Goal: Information Seeking & Learning: Learn about a topic

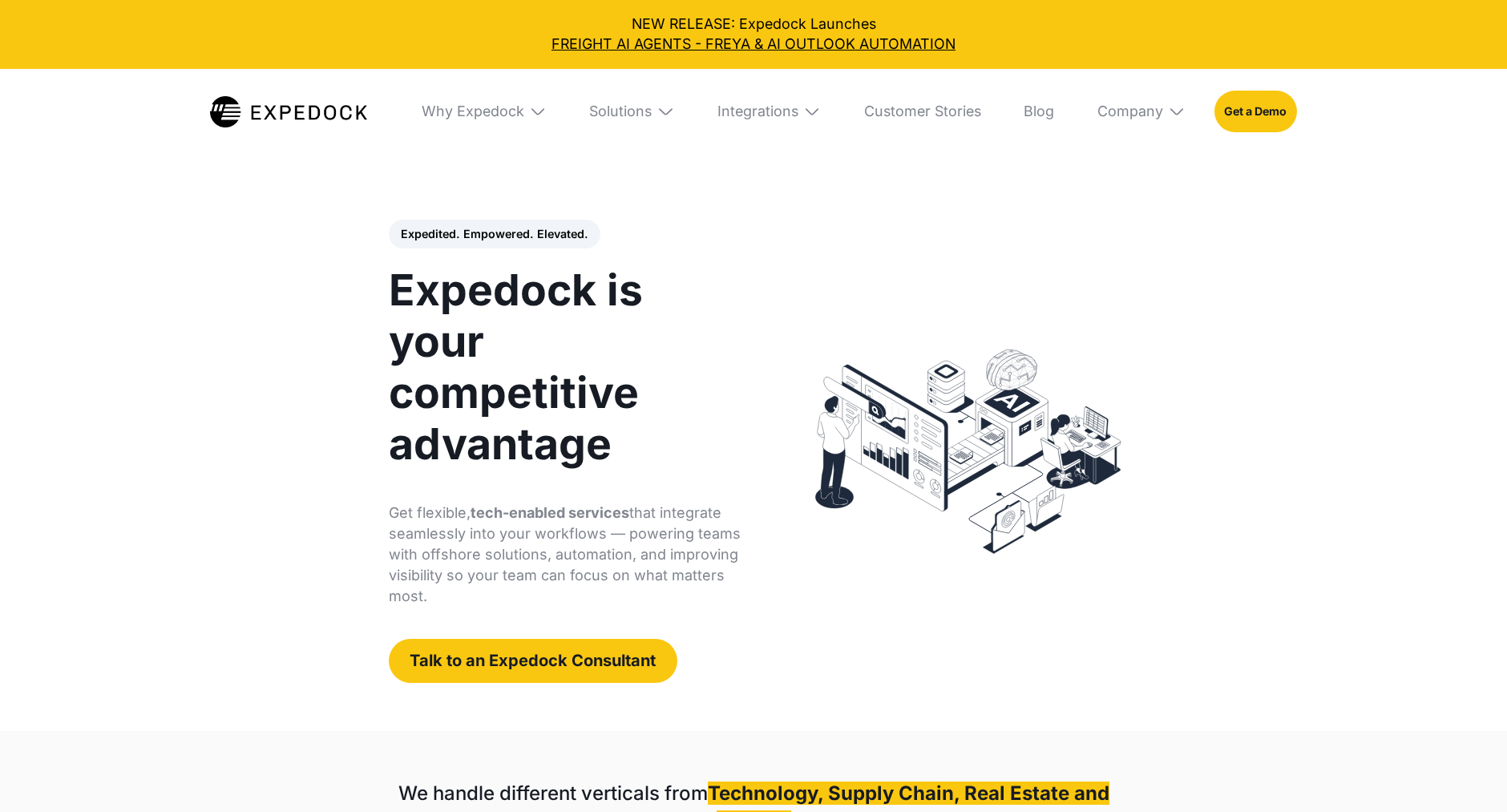
select select
click at [1042, 107] on link "Blog" at bounding box center [1039, 112] width 59 height 86
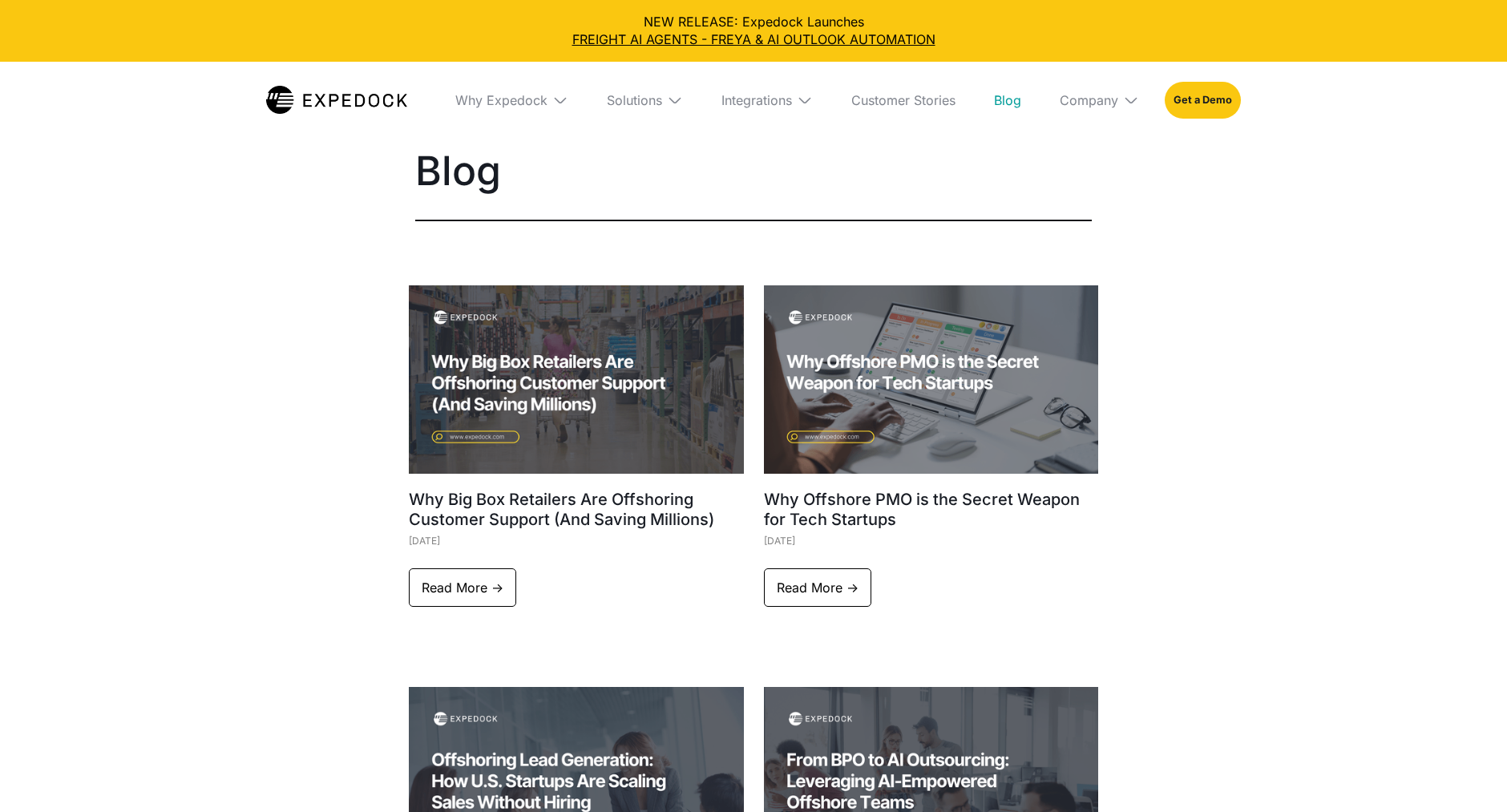
select select
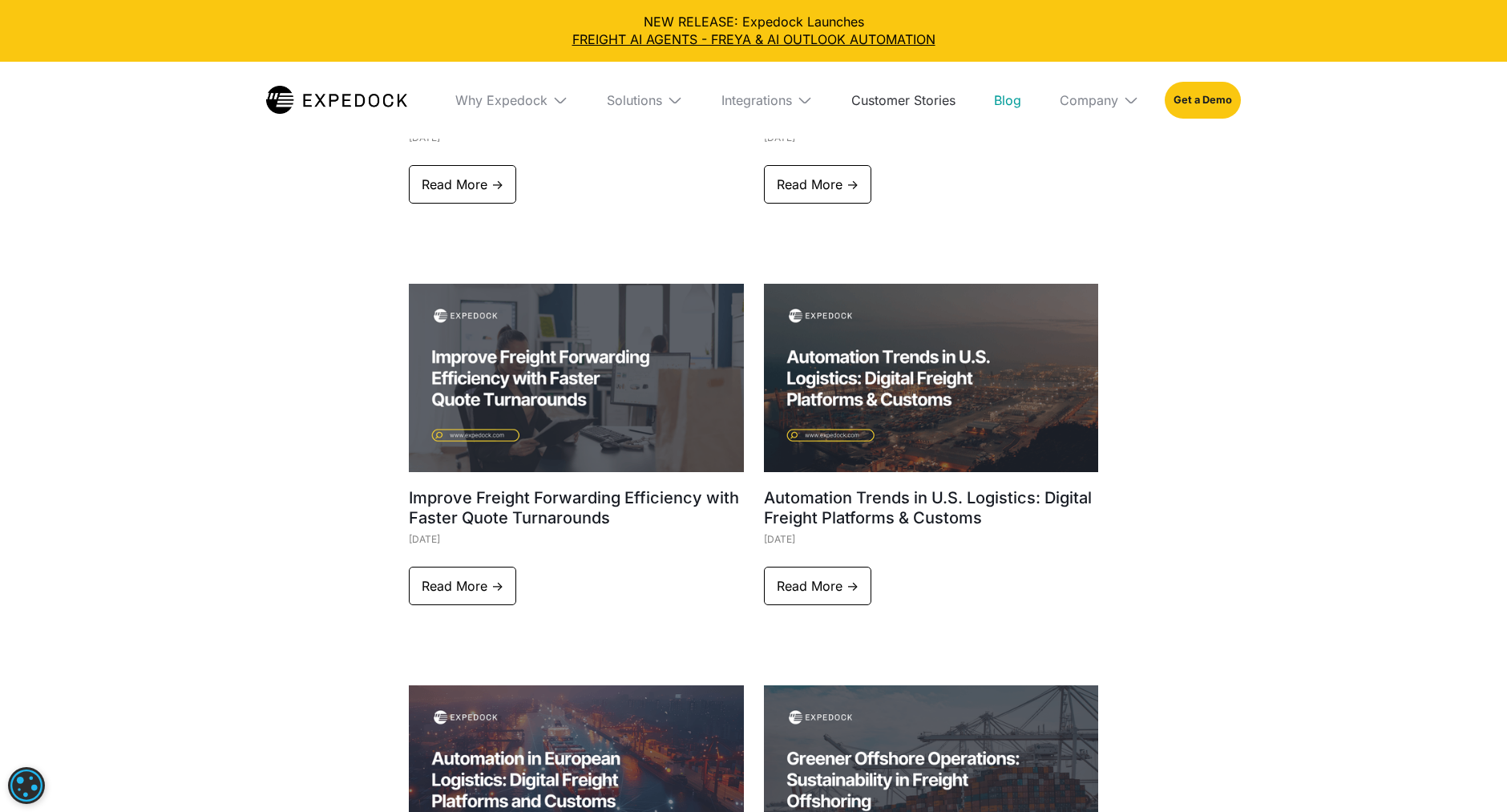
scroll to position [1279, 0]
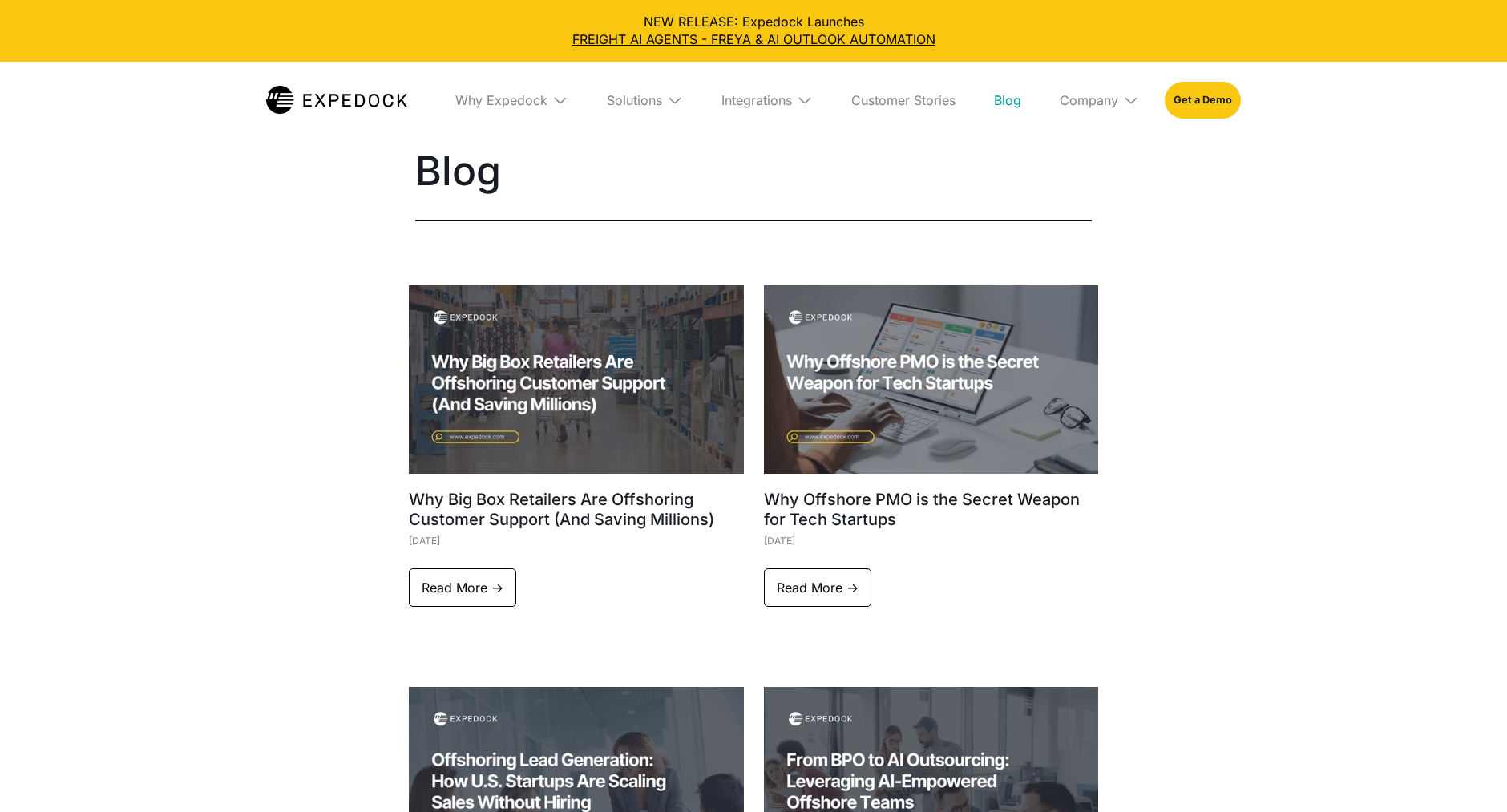
select select
click at [452, 571] on link "Read More ->" at bounding box center [462, 588] width 107 height 38
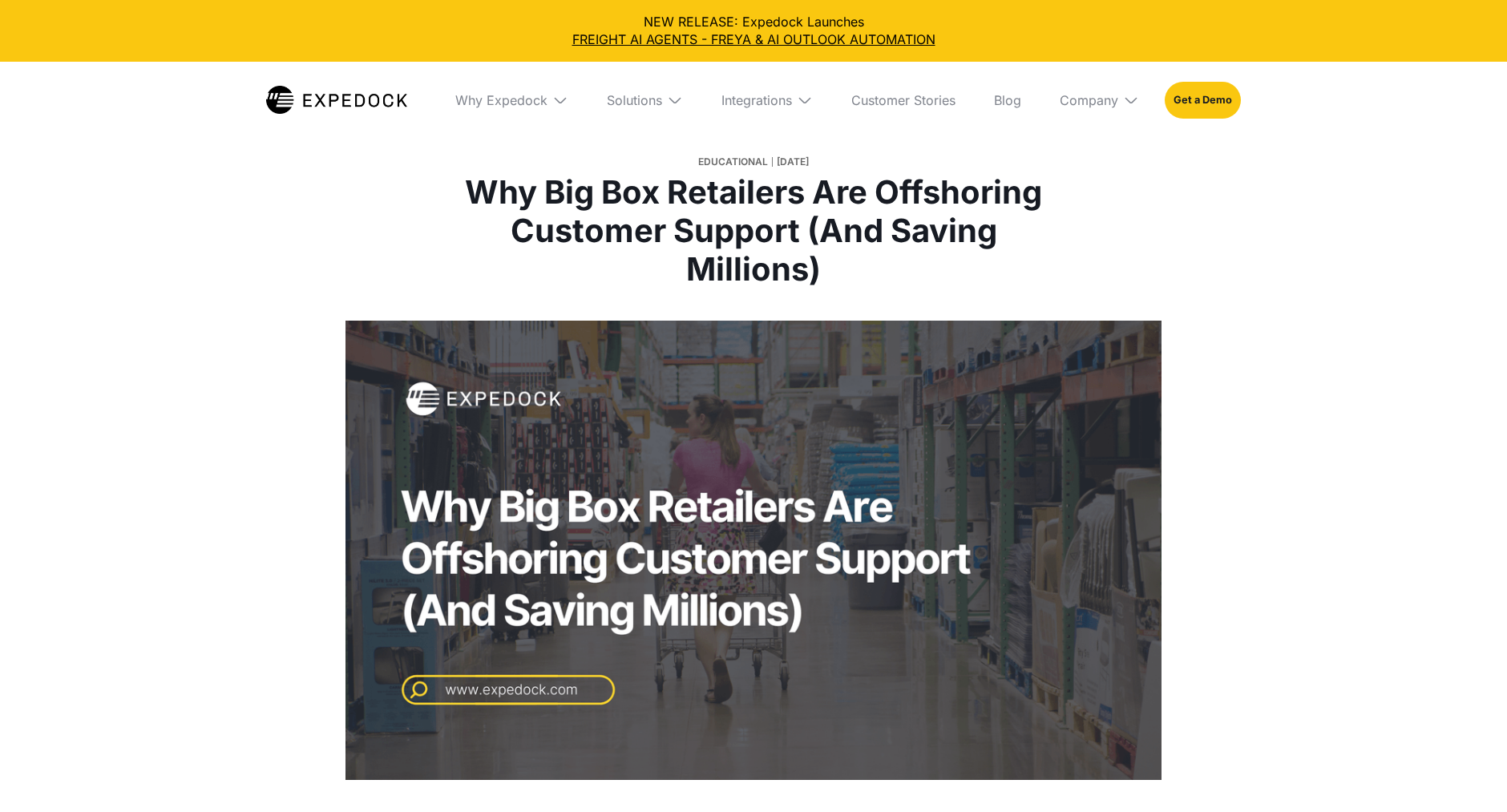
select select
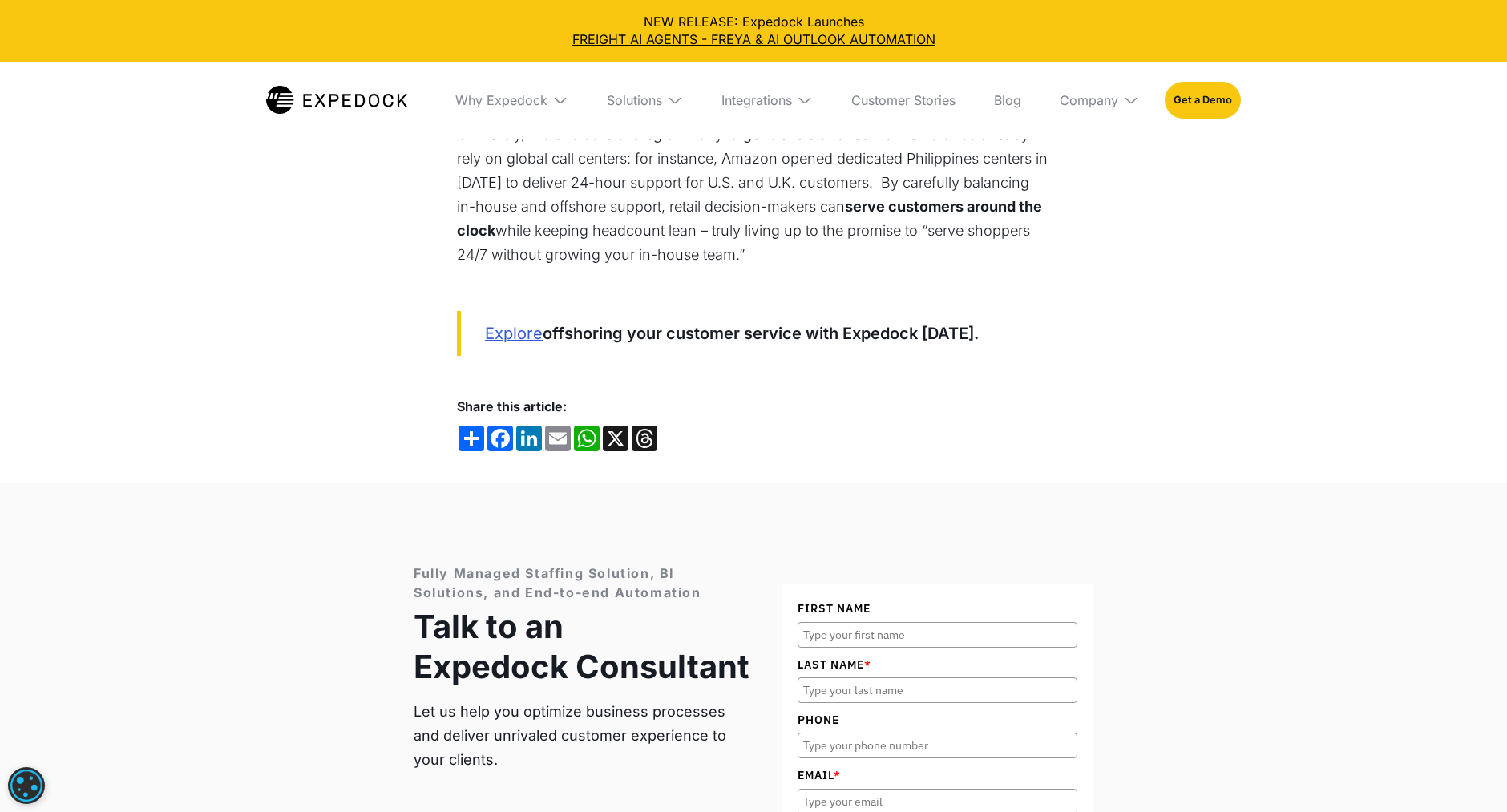
scroll to position [3365, 0]
